Goal: Navigation & Orientation: Find specific page/section

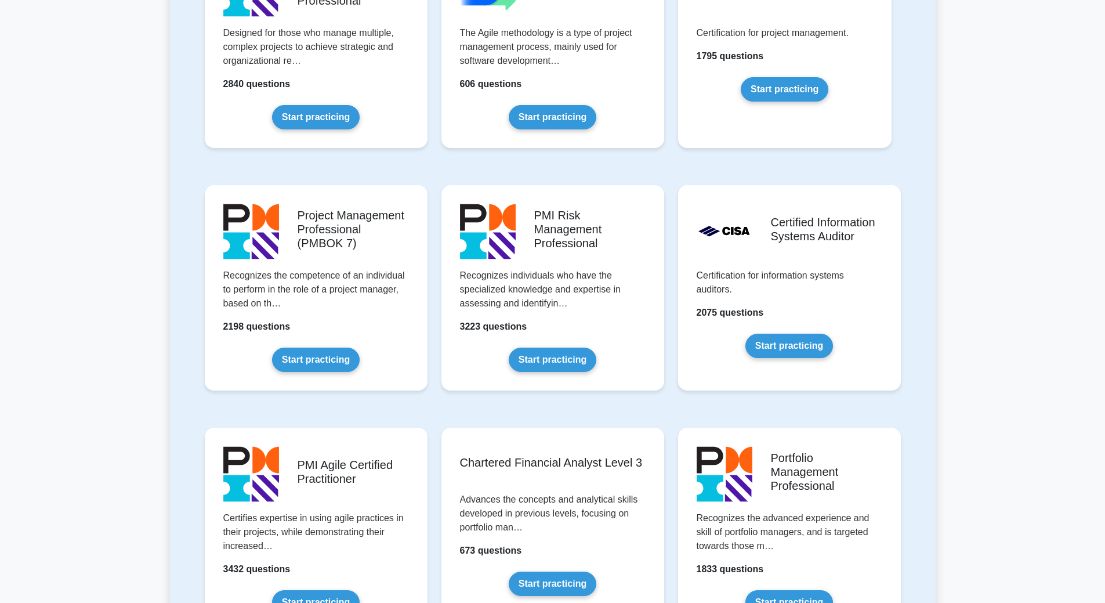
scroll to position [898, 0]
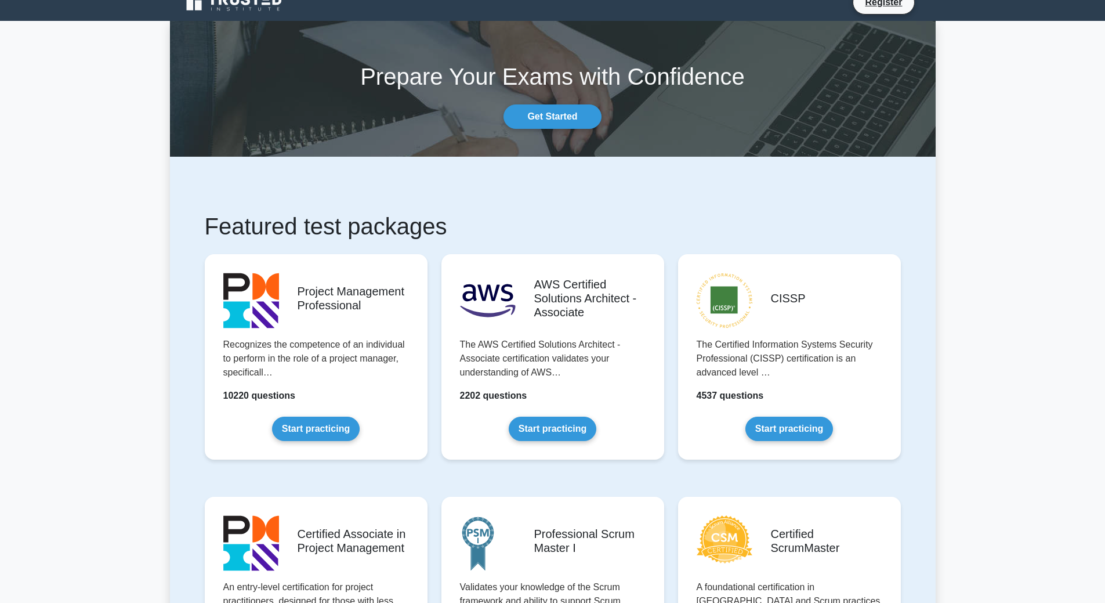
scroll to position [0, 0]
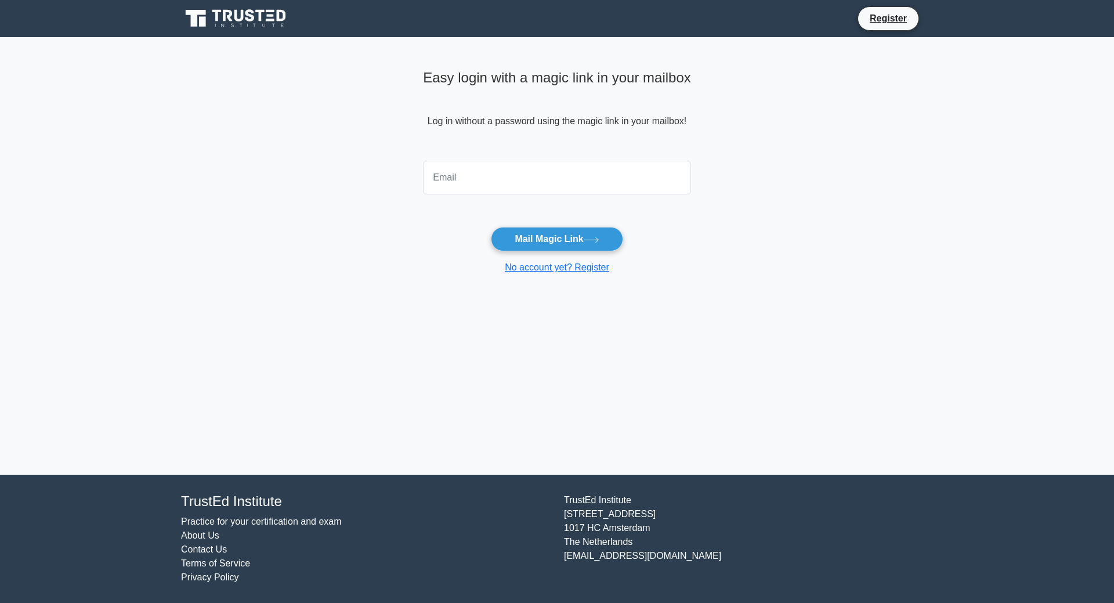
click at [521, 178] on input "email" at bounding box center [557, 178] width 268 height 34
